Goal: Task Accomplishment & Management: Use online tool/utility

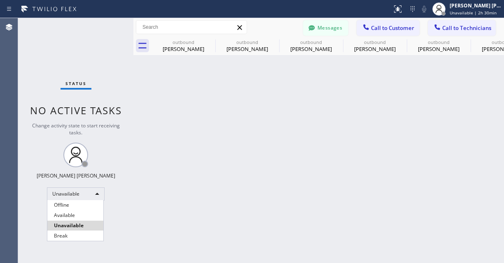
click at [63, 211] on li "Available" at bounding box center [75, 216] width 56 height 10
click at [62, 221] on li "Unavailable" at bounding box center [75, 226] width 56 height 10
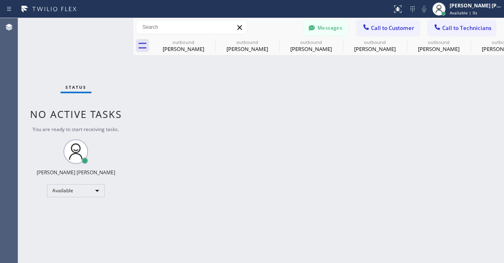
click at [88, 197] on div "Status No active tasks You are ready to start receiving tasks. [PERSON_NAME] [P…" at bounding box center [75, 140] width 115 height 245
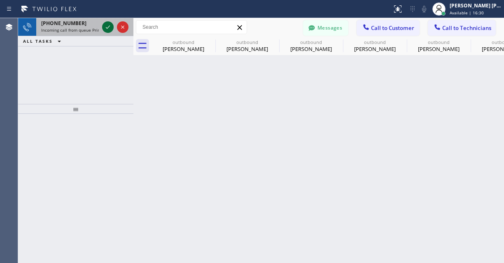
click at [107, 28] on icon at bounding box center [108, 27] width 4 height 3
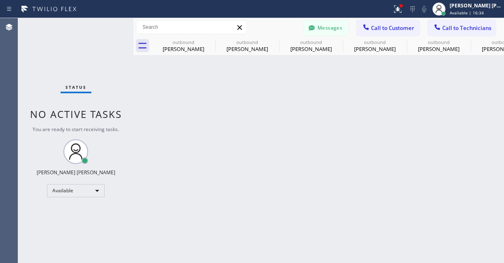
click at [136, 221] on div "Back to Dashboard Change Sender ID Customers Technicians [PERSON_NAME] [PERSON_…" at bounding box center [318, 140] width 370 height 245
click at [86, 195] on div "Available" at bounding box center [76, 190] width 58 height 13
click at [85, 188] on div "Available" at bounding box center [76, 190] width 58 height 13
click at [75, 223] on li "Unavailable" at bounding box center [75, 223] width 56 height 10
